Goal: Information Seeking & Learning: Learn about a topic

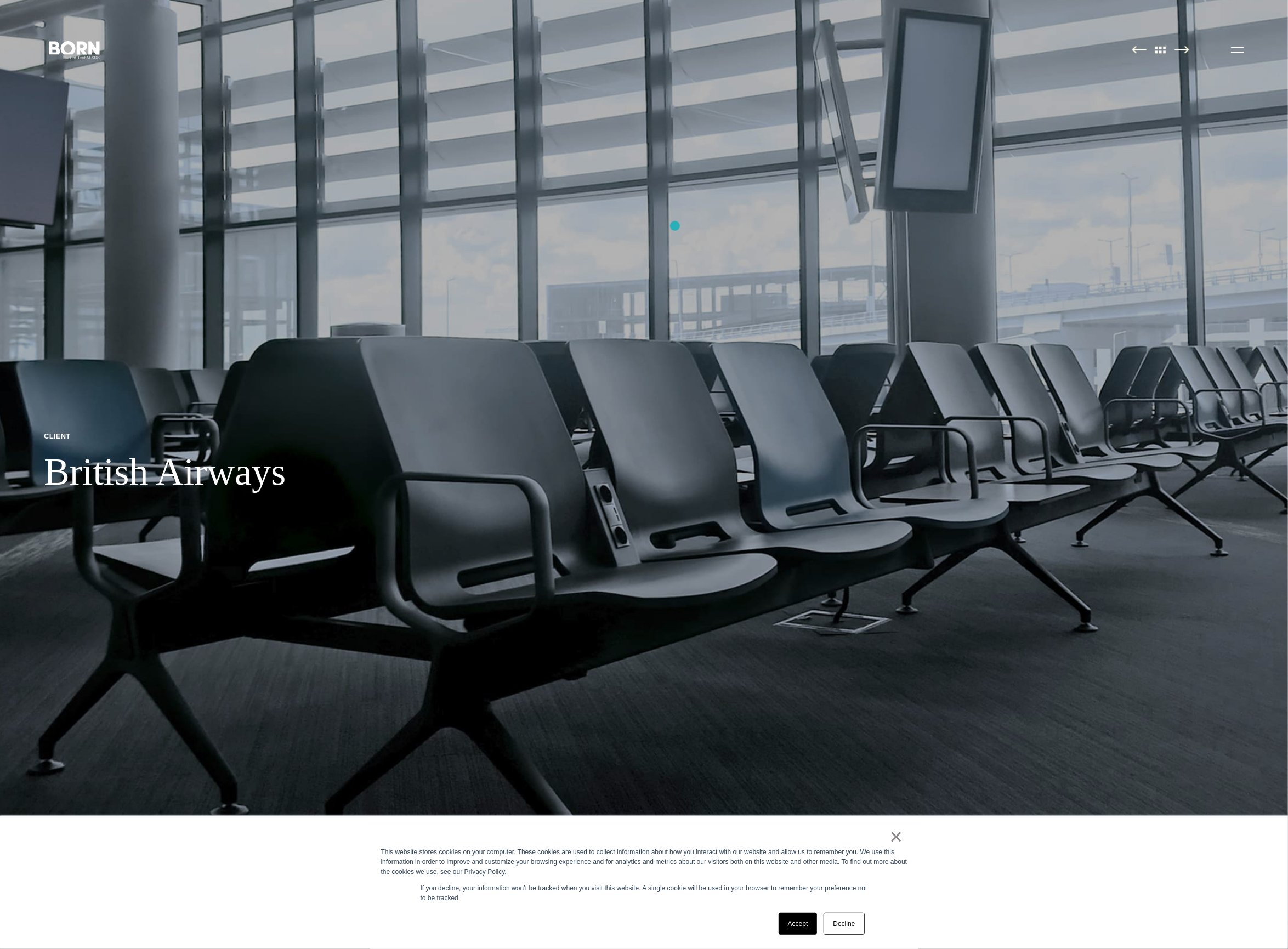
scroll to position [8, 0]
drag, startPoint x: 1147, startPoint y: 218, endPoint x: 783, endPoint y: 1, distance: 423.8
click at [0, 0] on section "Client British Airways Client British Airways Project Redefining Air Travel Exp…" at bounding box center [644, 880] width 1288 height 1775
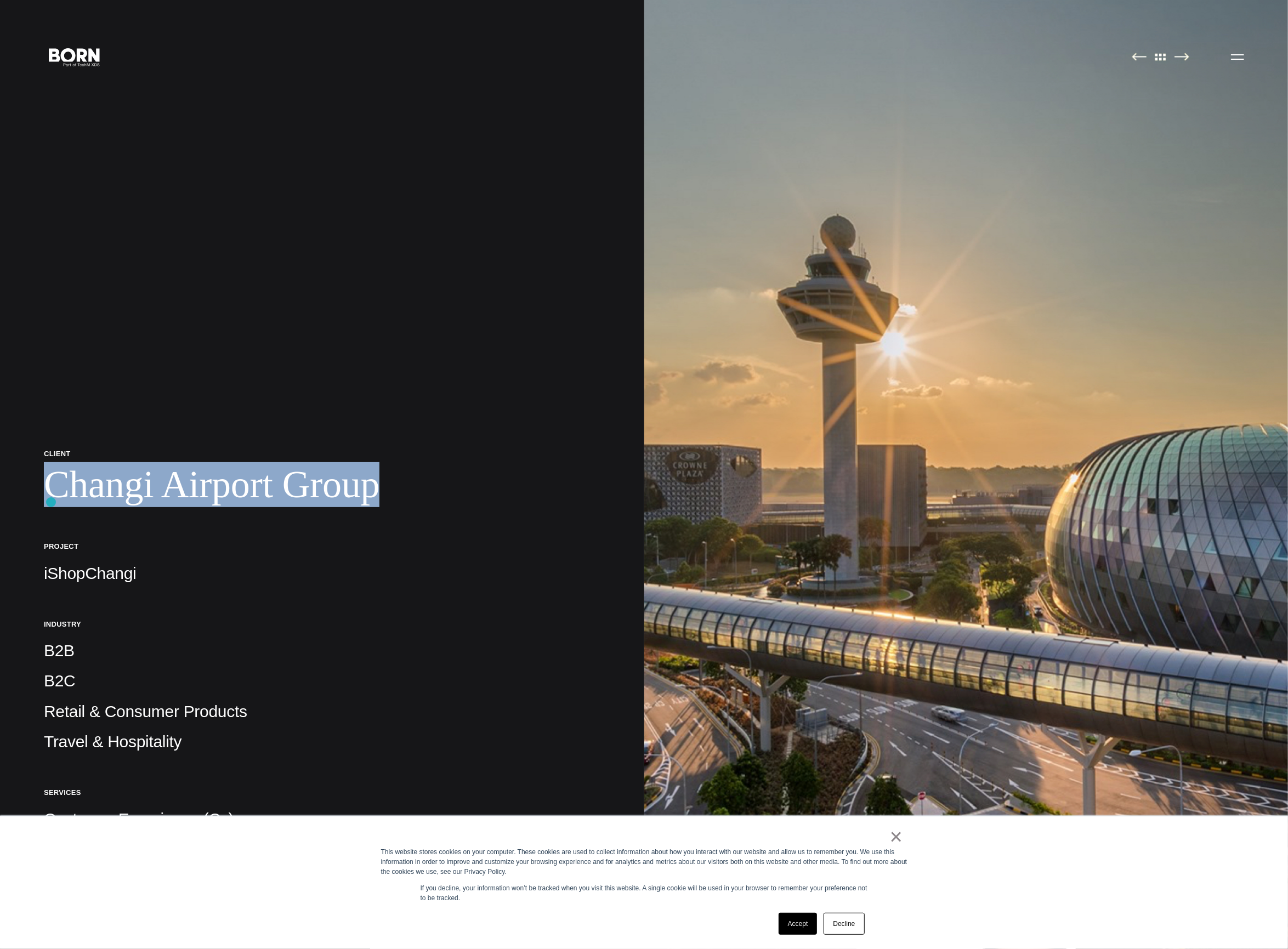
drag, startPoint x: 378, startPoint y: 494, endPoint x: 49, endPoint y: 502, distance: 329.1
click at [51, 502] on h1 "Changi Airport Group" at bounding box center [322, 485] width 557 height 45
copy h1 "Changi Airport Group"
click at [369, 489] on h1 "Changi Airport Group" at bounding box center [322, 485] width 557 height 45
drag, startPoint x: 380, startPoint y: 487, endPoint x: 39, endPoint y: 492, distance: 341.0
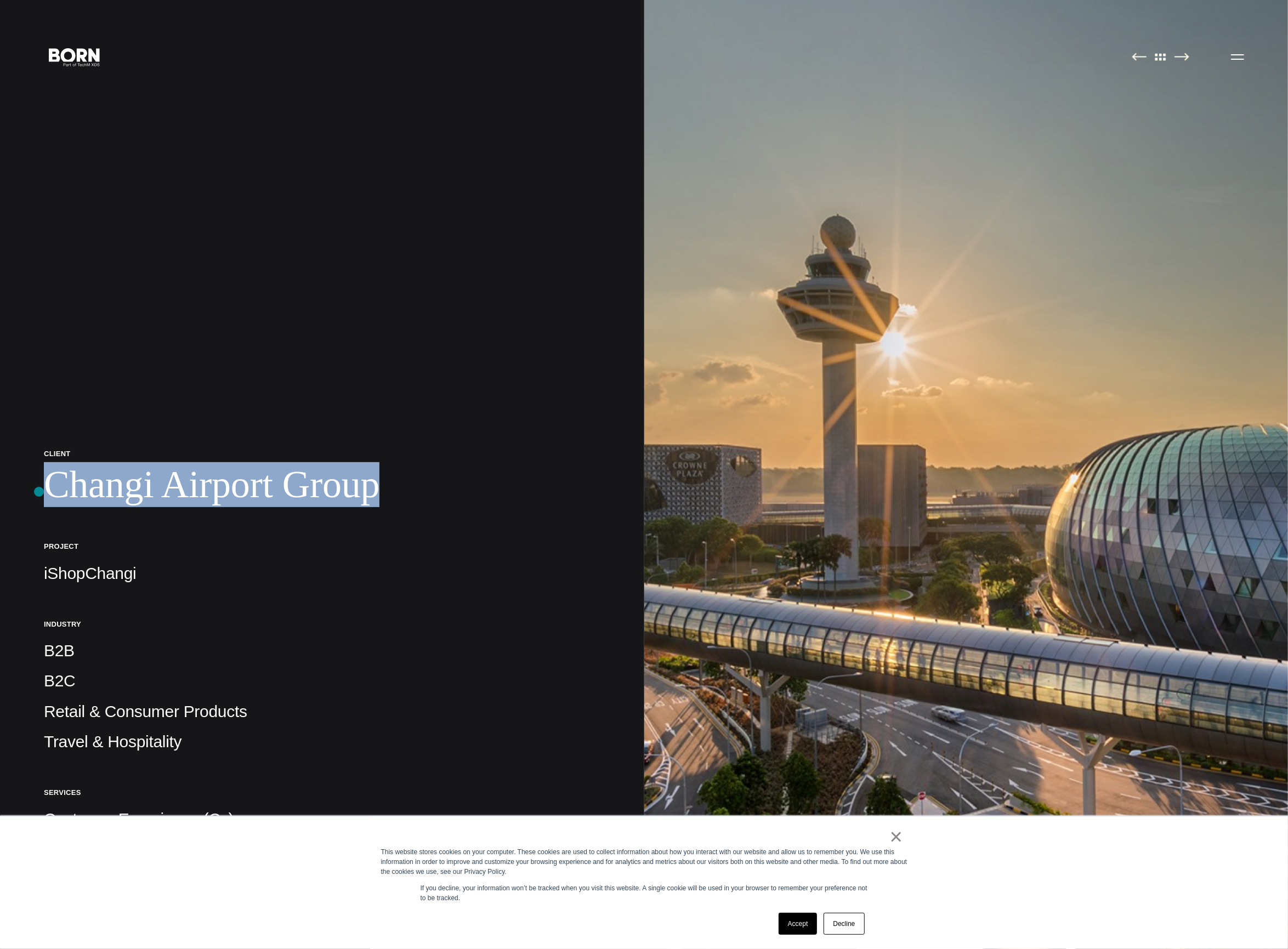
click at [39, 492] on div "Client Changi Airport Group Project iShopChangi Industry B2B B2C Retail & Consu…" at bounding box center [322, 867] width 644 height 1734
copy h1 "Changi Airport Group"
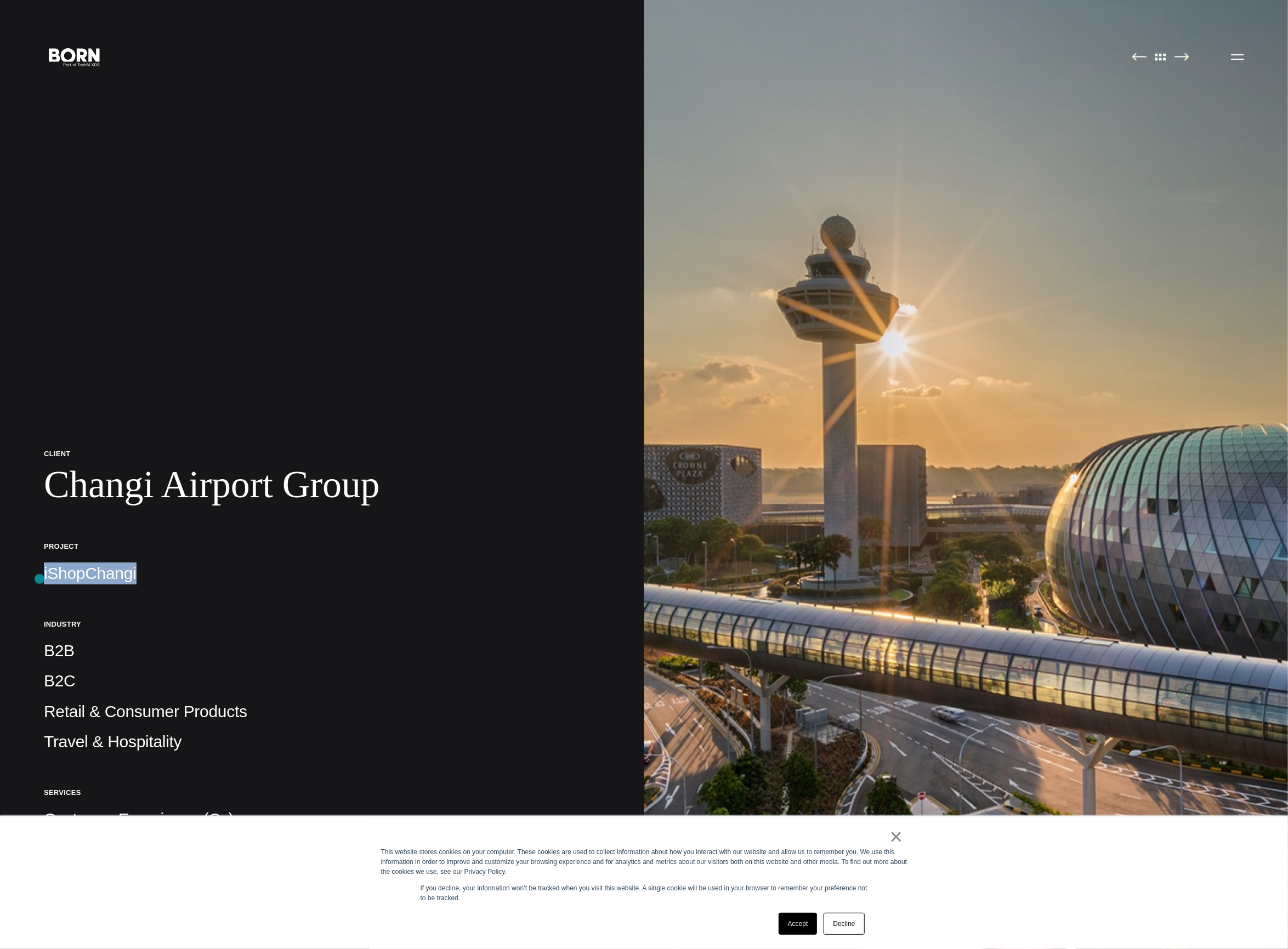
drag, startPoint x: 133, startPoint y: 580, endPoint x: 39, endPoint y: 579, distance: 94.0
click at [39, 579] on div "Client Changi Airport Group Project iShopChangi Industry B2B B2C Retail & Consu…" at bounding box center [322, 867] width 644 height 1734
copy p "iShopChangi"
